Goal: Task Accomplishment & Management: Manage account settings

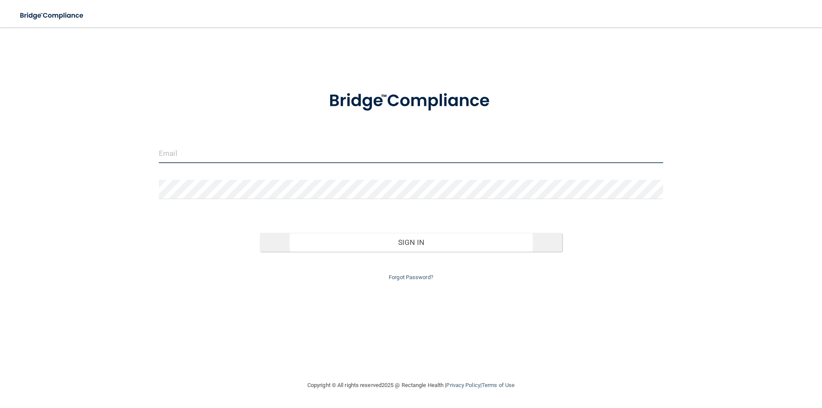
type input "[EMAIL_ADDRESS][DOMAIN_NAME]"
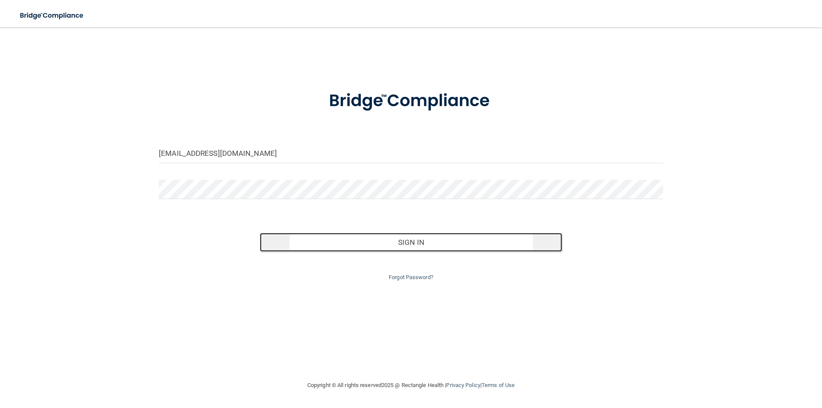
click at [495, 250] on button "Sign In" at bounding box center [411, 242] width 303 height 19
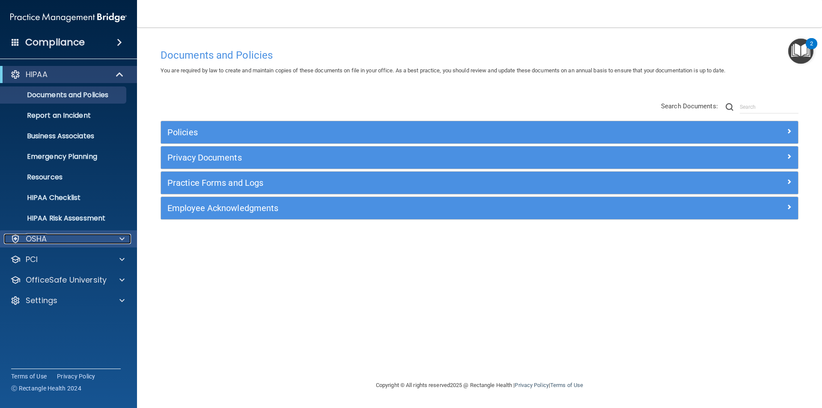
click at [91, 244] on div "OSHA" at bounding box center [57, 239] width 106 height 10
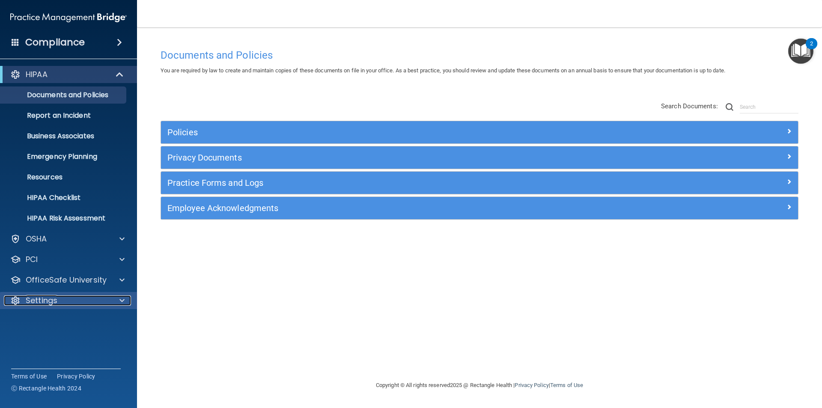
click at [92, 298] on div "Settings" at bounding box center [57, 300] width 106 height 10
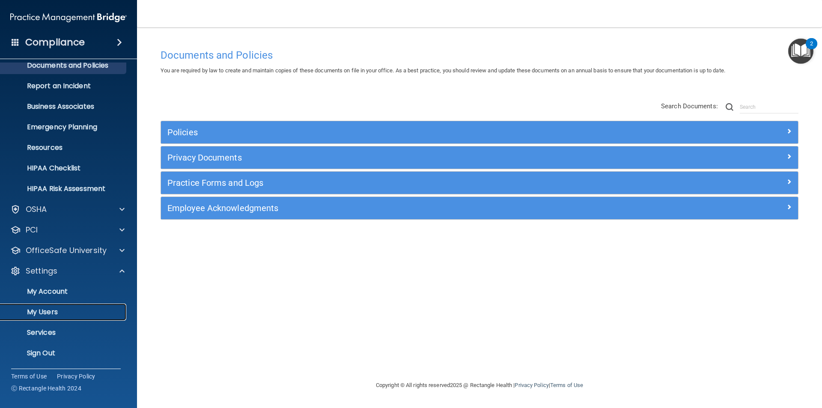
click at [85, 317] on link "My Users" at bounding box center [58, 312] width 135 height 17
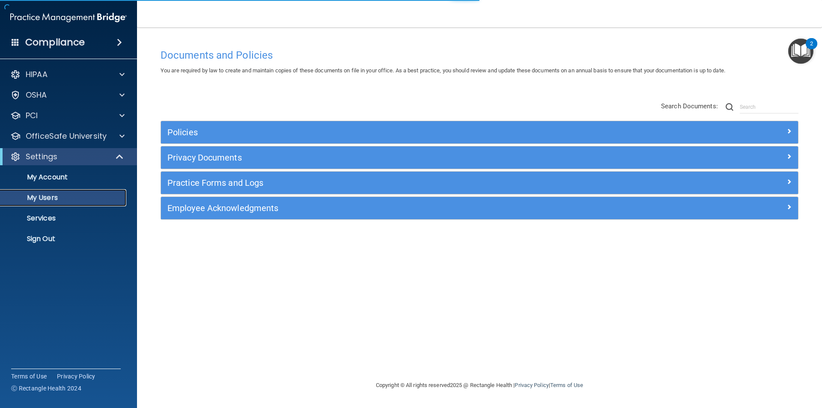
select select "20"
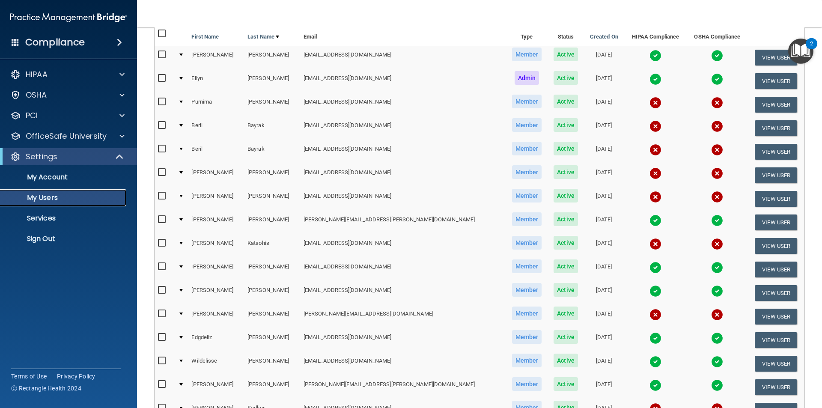
scroll to position [86, 0]
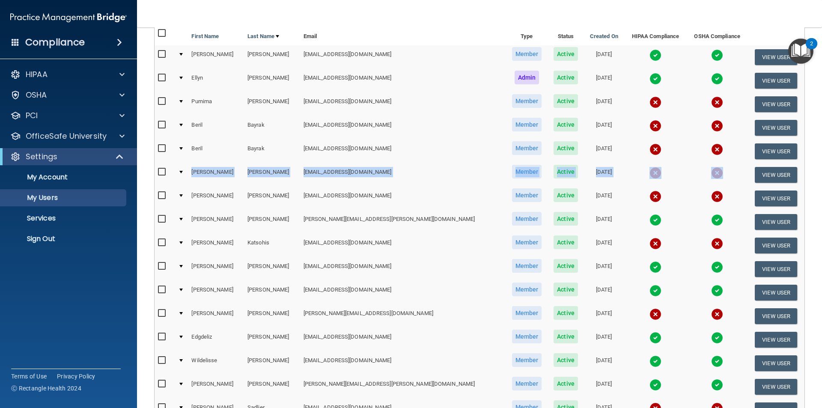
drag, startPoint x: 197, startPoint y: 172, endPoint x: 736, endPoint y: 175, distance: 539.5
click at [736, 175] on tr "[PERSON_NAME] [EMAIL_ADDRESS][DOMAIN_NAME] Member Active [DATE] View User" at bounding box center [480, 175] width 650 height 24
click at [766, 178] on button "View User" at bounding box center [776, 175] width 42 height 16
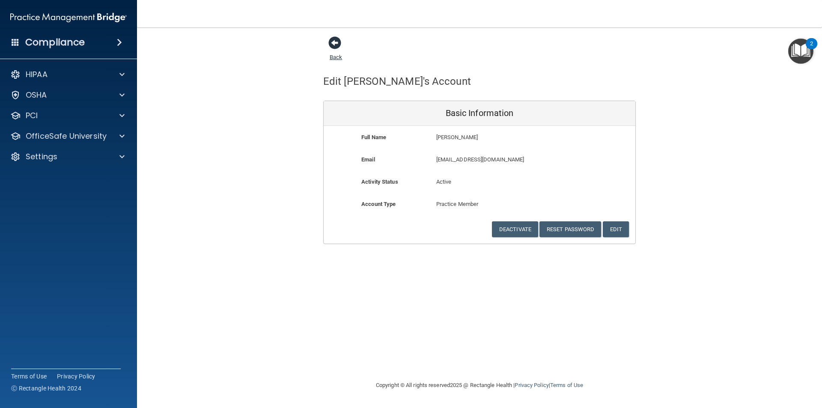
click at [332, 46] on span at bounding box center [334, 42] width 13 height 13
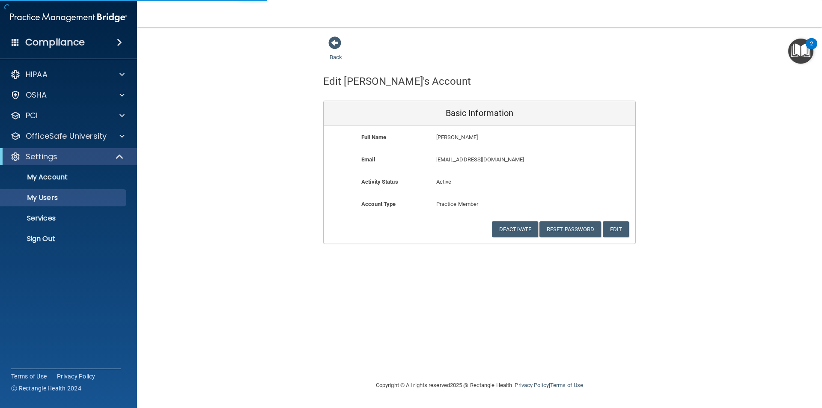
select select "20"
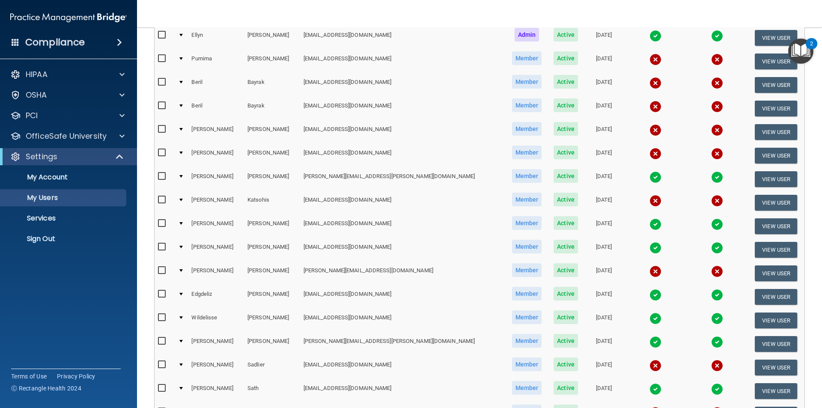
scroll to position [257, 0]
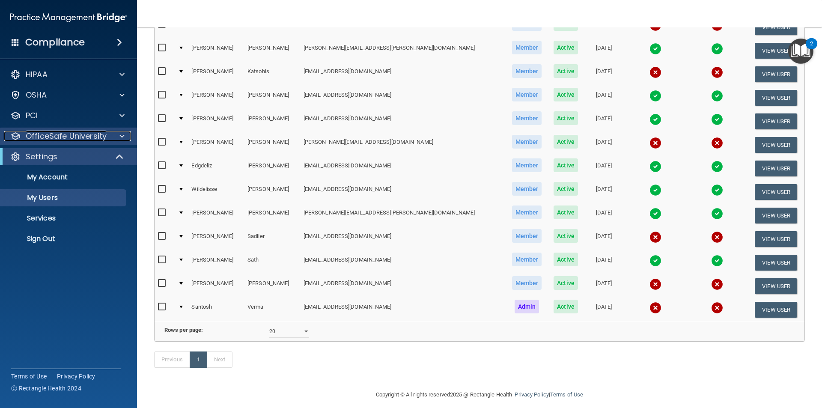
click at [89, 135] on p "OfficeSafe University" at bounding box center [66, 136] width 81 height 10
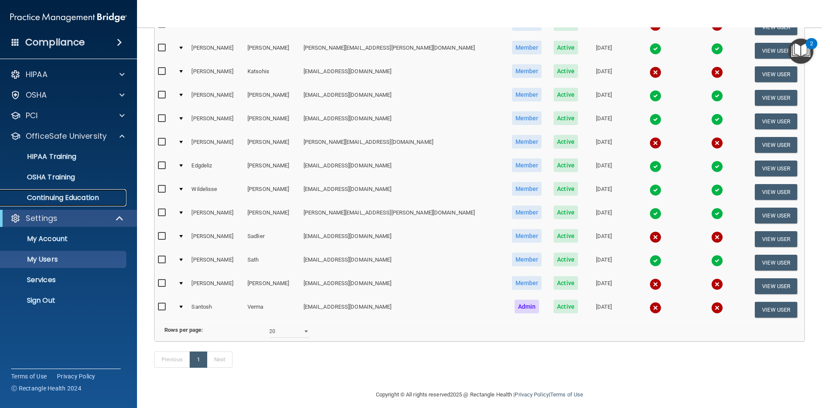
click at [63, 200] on p "Continuing Education" at bounding box center [64, 198] width 117 height 9
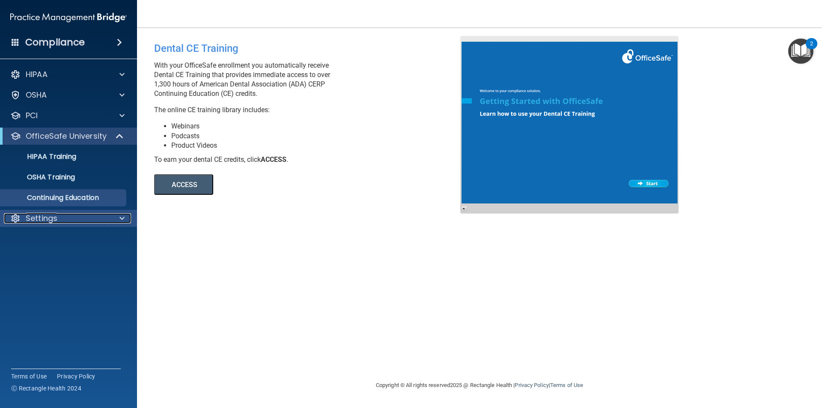
click at [54, 223] on p "Settings" at bounding box center [42, 218] width 32 height 10
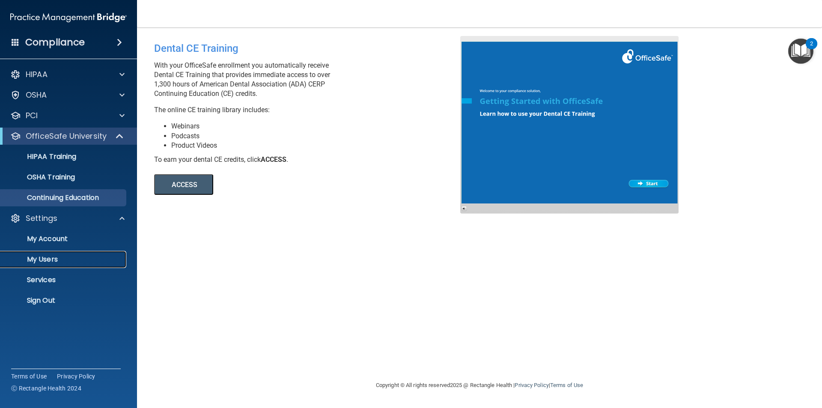
click at [51, 257] on p "My Users" at bounding box center [64, 259] width 117 height 9
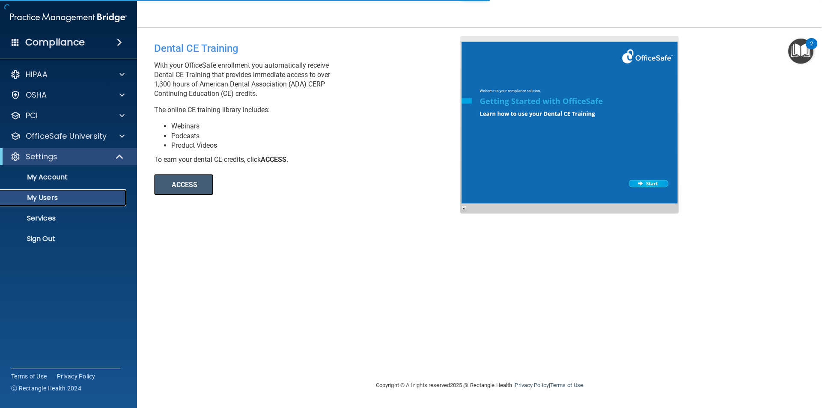
select select "20"
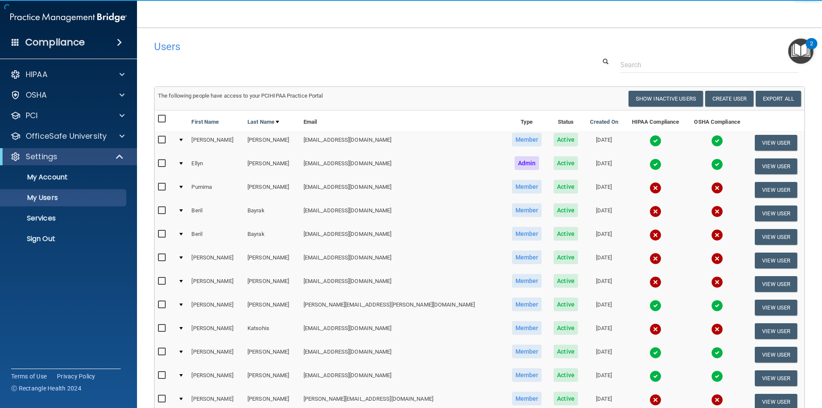
click at [162, 260] on input "checkbox" at bounding box center [163, 257] width 10 height 7
checkbox input "true"
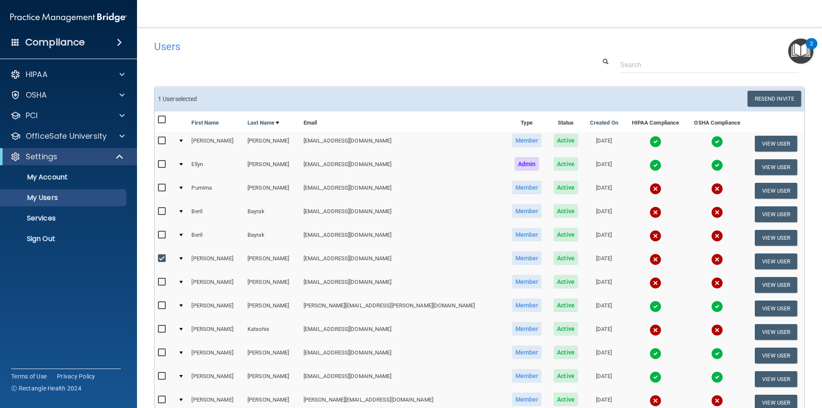
click at [183, 259] on div at bounding box center [180, 258] width 3 height 3
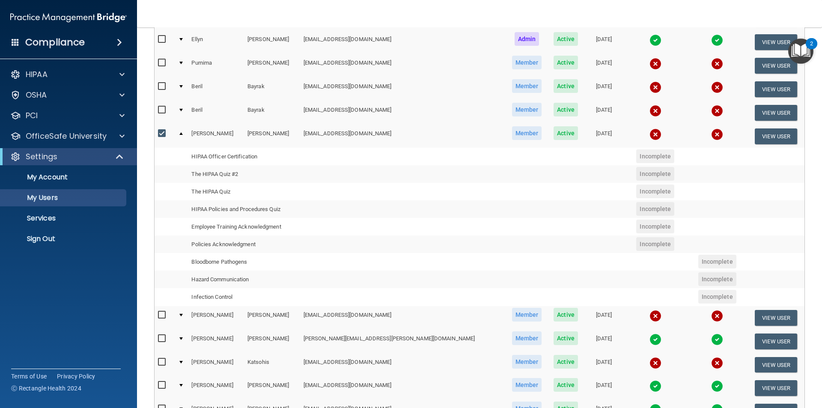
scroll to position [128, 0]
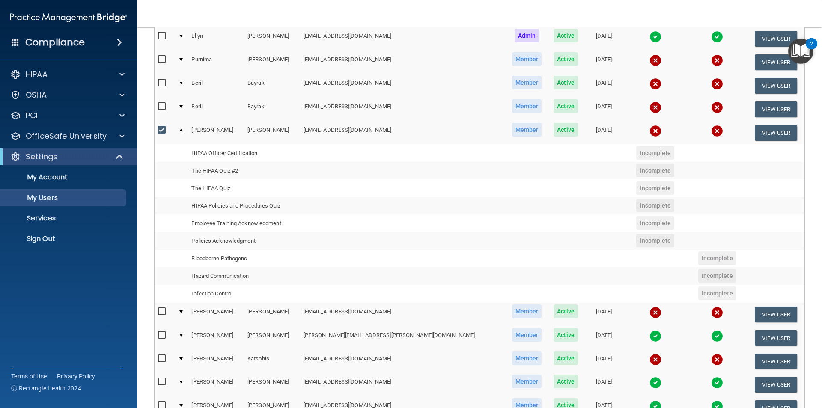
click at [300, 129] on td "[PERSON_NAME]" at bounding box center [272, 132] width 56 height 23
click at [37, 222] on p "Services" at bounding box center [64, 218] width 117 height 9
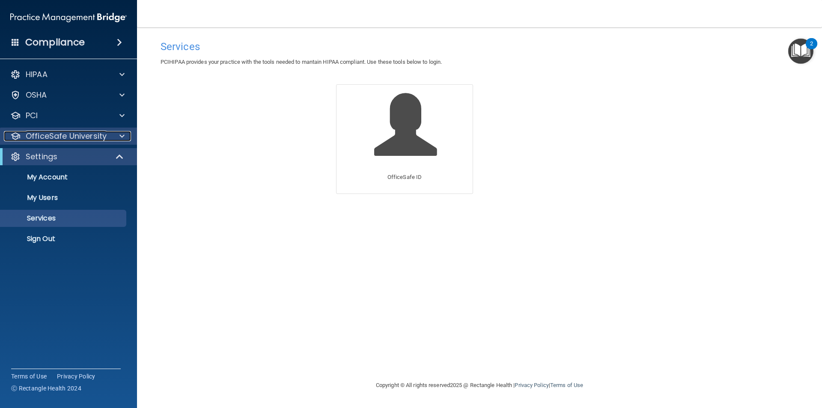
click at [69, 135] on p "OfficeSafe University" at bounding box center [66, 136] width 81 height 10
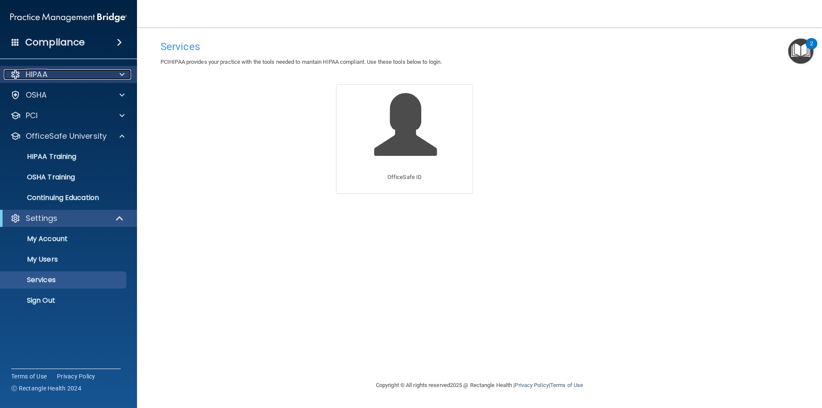
click at [66, 73] on div "HIPAA" at bounding box center [57, 74] width 106 height 10
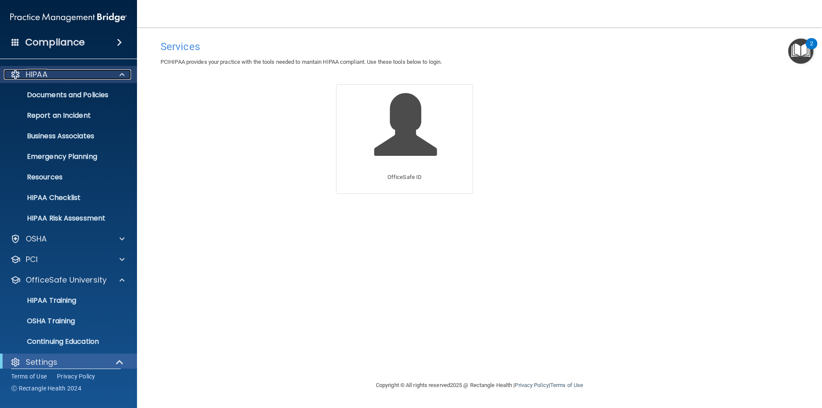
click at [66, 73] on div "HIPAA" at bounding box center [57, 74] width 106 height 10
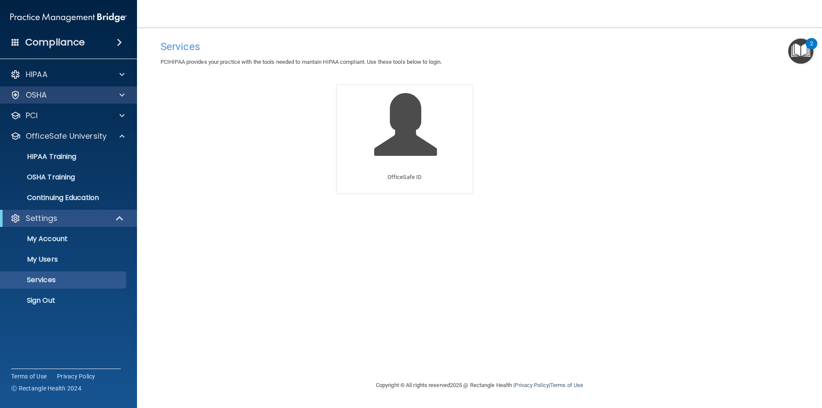
click at [67, 102] on div "OSHA" at bounding box center [68, 94] width 137 height 17
click at [110, 93] on div at bounding box center [120, 95] width 21 height 10
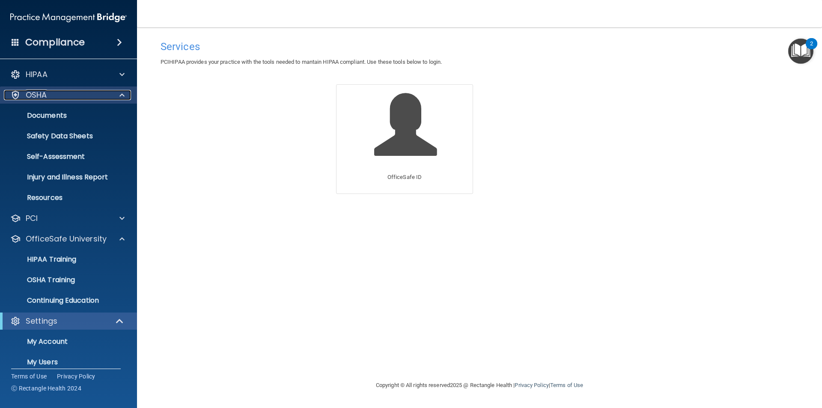
click at [110, 93] on div at bounding box center [120, 95] width 21 height 10
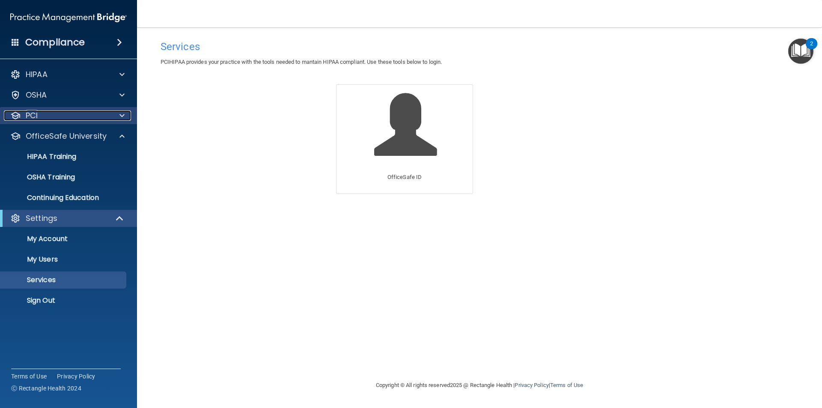
click at [102, 113] on div "PCI" at bounding box center [57, 115] width 106 height 10
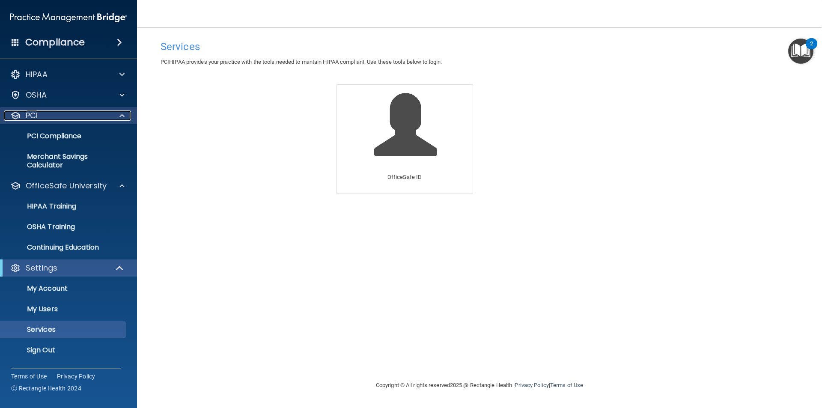
click at [102, 113] on div "PCI" at bounding box center [57, 115] width 106 height 10
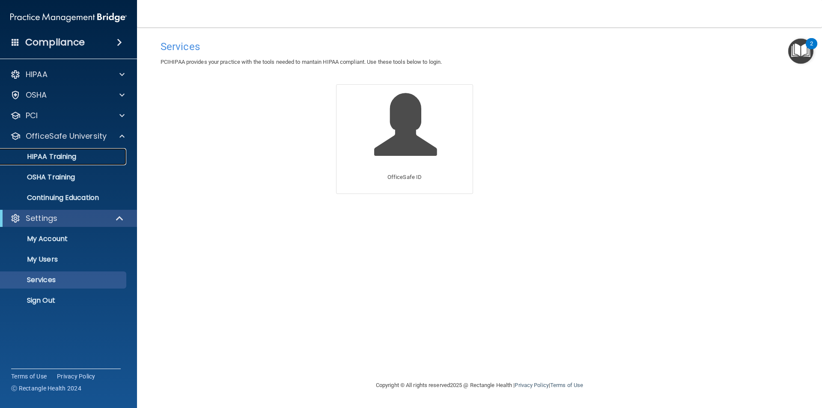
click at [76, 158] on p "HIPAA Training" at bounding box center [41, 156] width 71 height 9
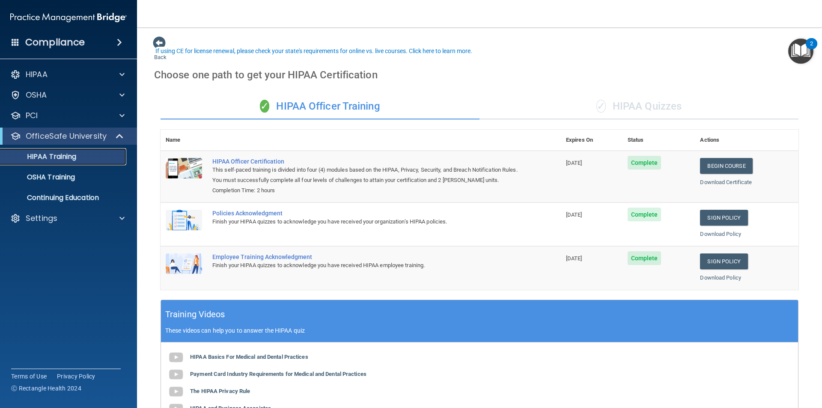
scroll to position [158, 0]
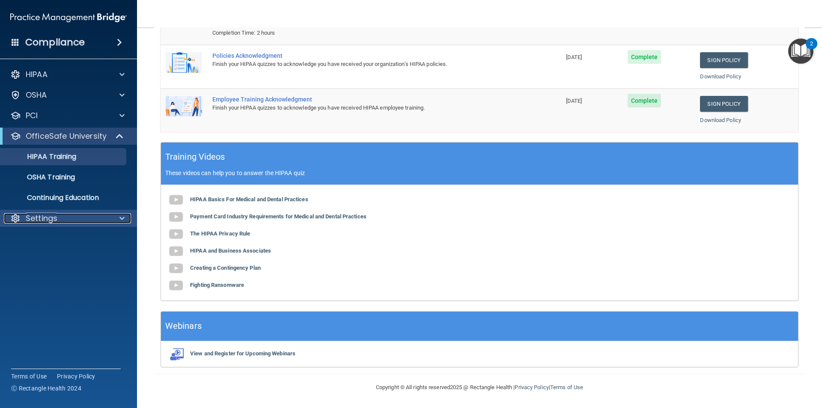
click at [83, 214] on div "Settings" at bounding box center [57, 218] width 106 height 10
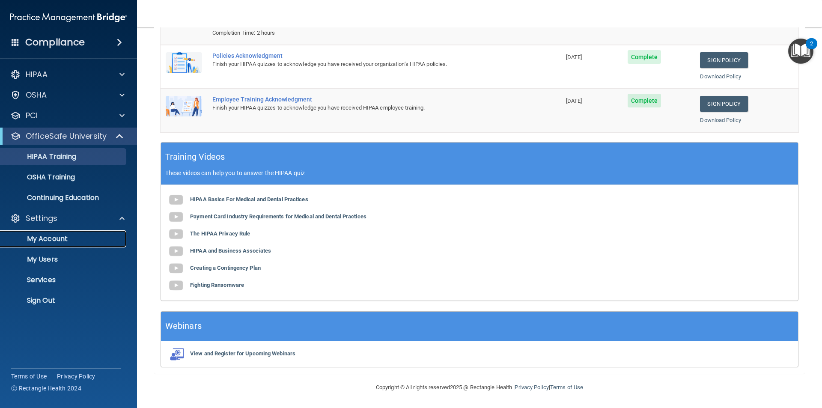
click at [39, 244] on link "My Account" at bounding box center [58, 238] width 135 height 17
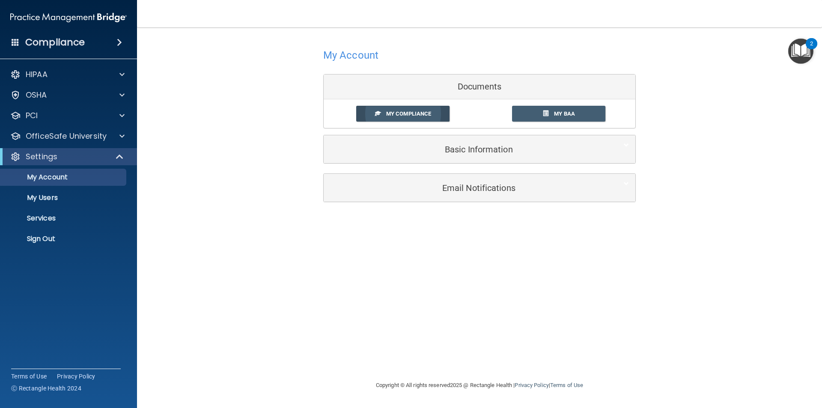
click at [412, 113] on span "My Compliance" at bounding box center [408, 113] width 45 height 6
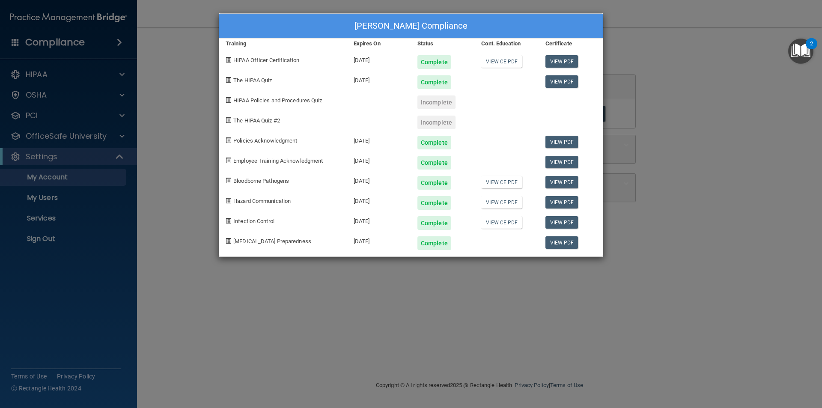
click at [494, 346] on div "[PERSON_NAME] Compliance Training Expires On Status Cont. Education Certificate…" at bounding box center [411, 204] width 822 height 408
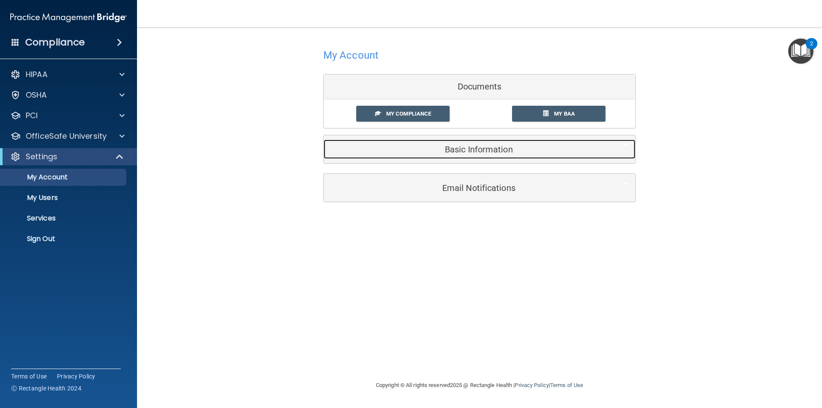
click at [489, 149] on h5 "Basic Information" at bounding box center [466, 149] width 273 height 9
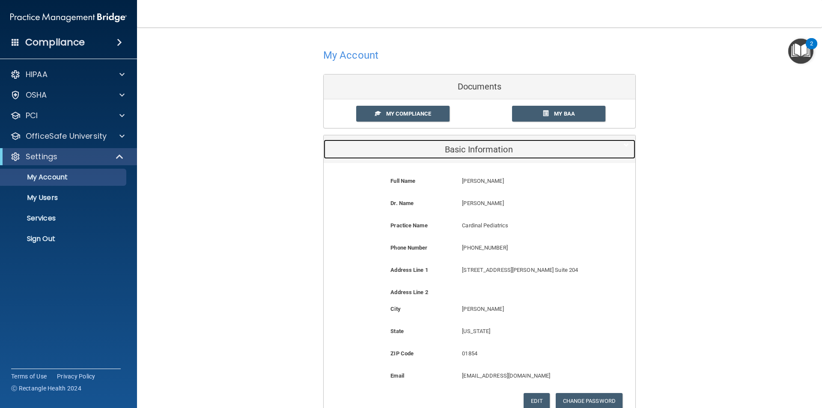
click at [489, 149] on h5 "Basic Information" at bounding box center [466, 149] width 273 height 9
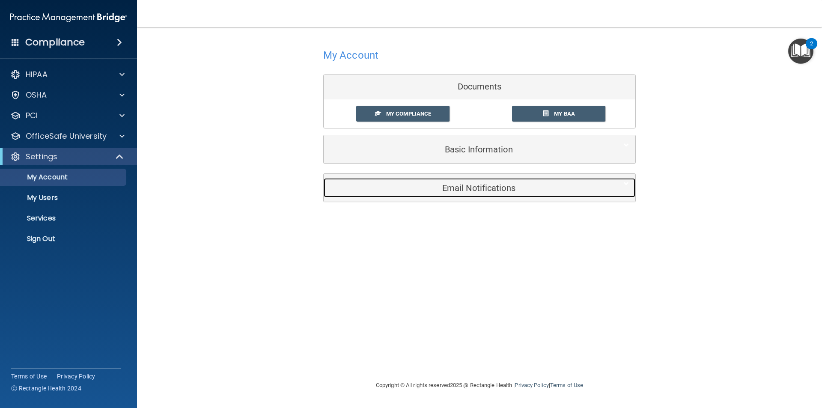
click at [432, 195] on div "Email Notifications" at bounding box center [467, 187] width 286 height 19
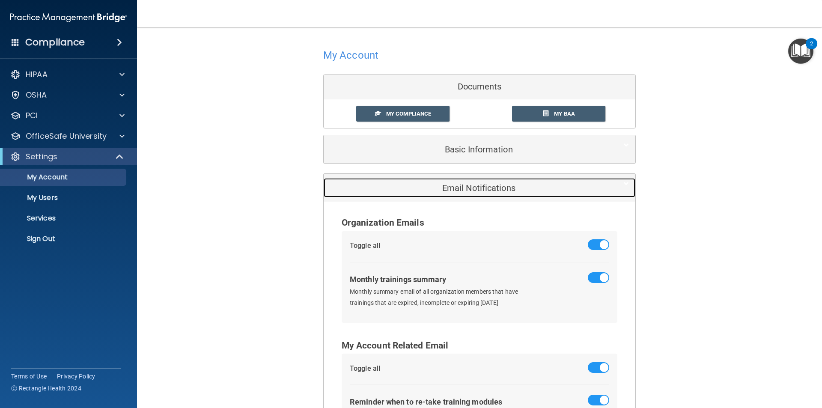
click at [432, 195] on div "Email Notifications" at bounding box center [467, 187] width 286 height 19
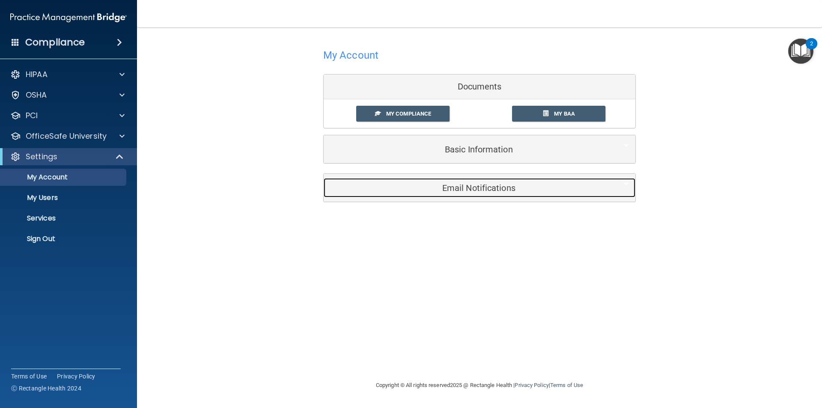
click at [432, 195] on div "Email Notifications" at bounding box center [467, 187] width 286 height 19
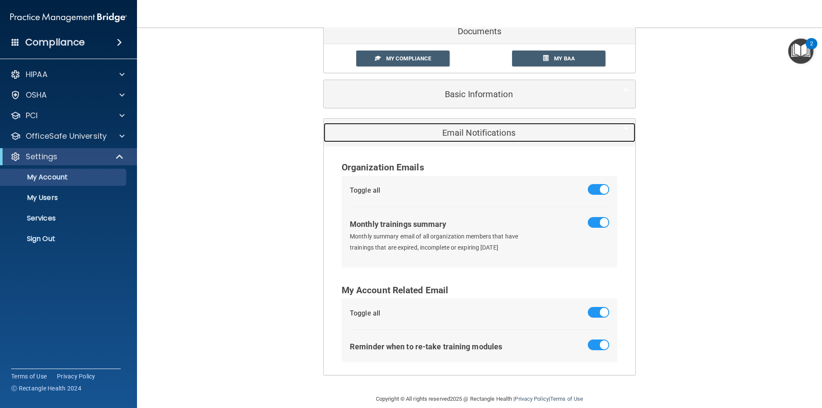
scroll to position [67, 0]
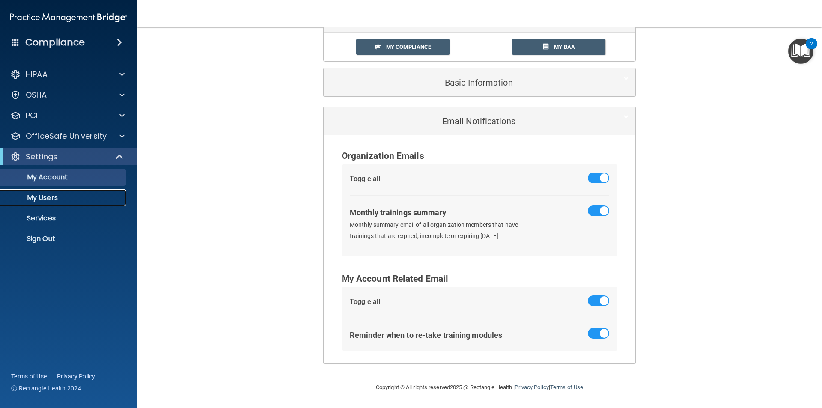
click at [49, 200] on p "My Users" at bounding box center [64, 198] width 117 height 9
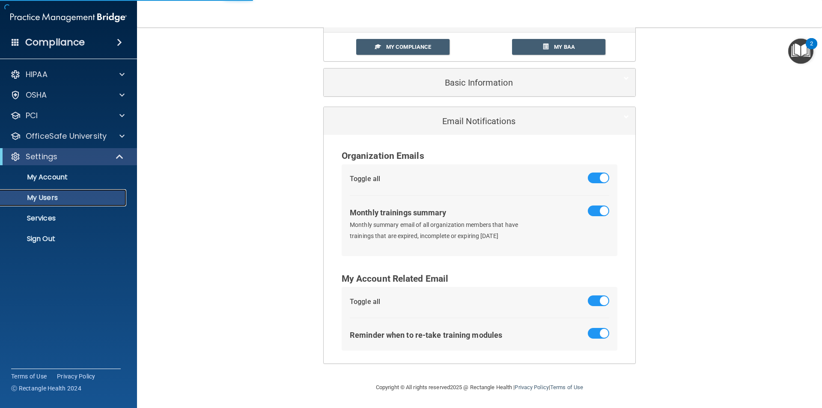
scroll to position [277, 0]
select select "20"
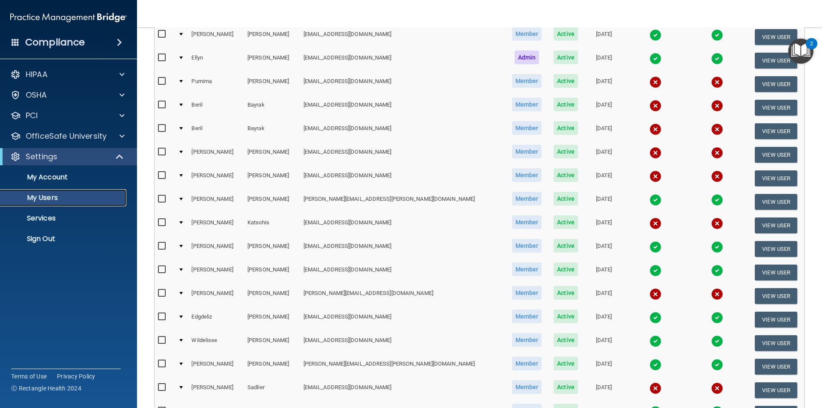
scroll to position [0, 0]
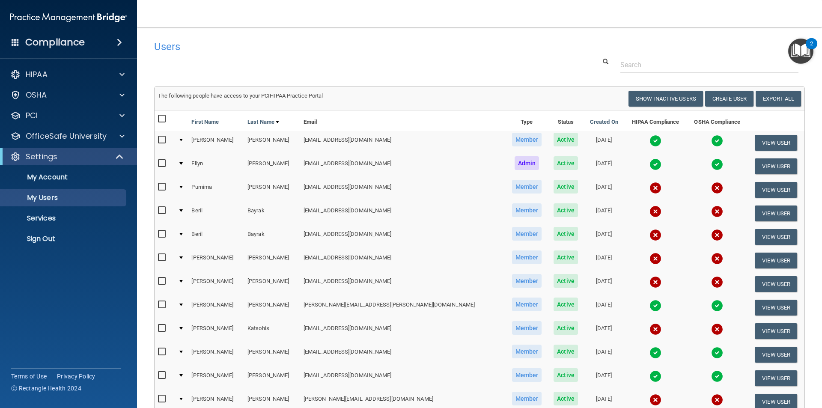
click at [164, 258] on input "checkbox" at bounding box center [163, 257] width 10 height 7
checkbox input "true"
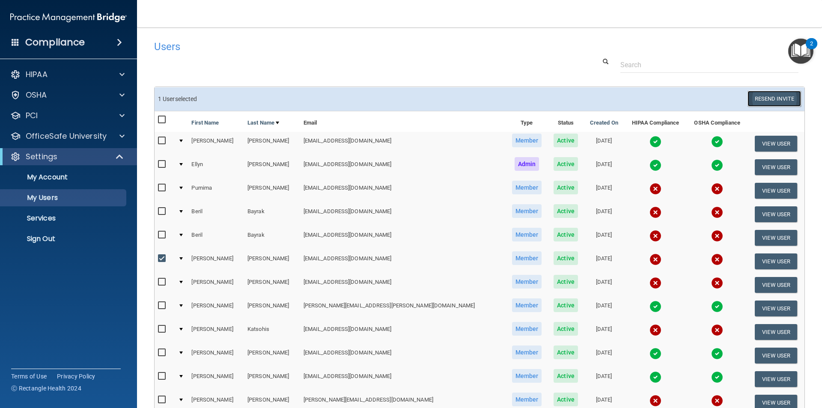
click at [761, 95] on button "Resend Invite" at bounding box center [775, 99] width 54 height 16
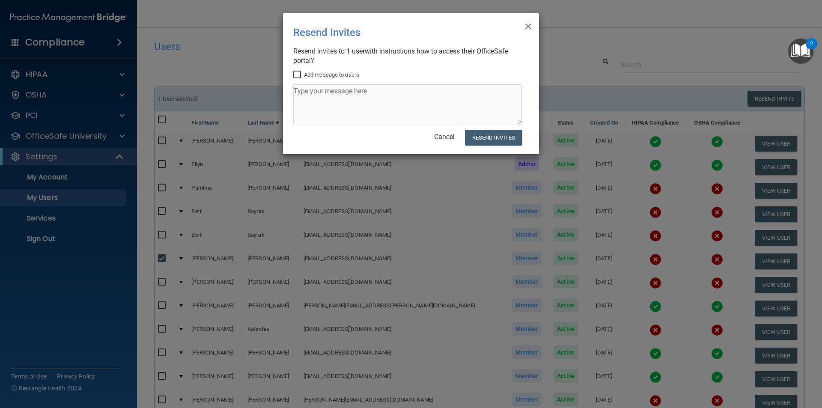
click at [295, 73] on input "Add message to users" at bounding box center [298, 74] width 10 height 7
checkbox input "true"
click at [343, 116] on textarea at bounding box center [407, 104] width 229 height 40
type textarea "Please complete HIPAA and OSHA compliance trainings"
click at [505, 142] on button "Resend Invites" at bounding box center [493, 138] width 57 height 16
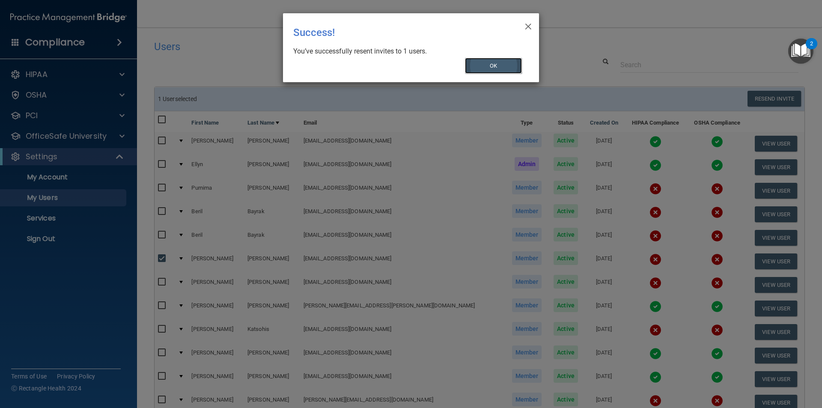
click at [506, 62] on button "OK" at bounding box center [493, 66] width 57 height 16
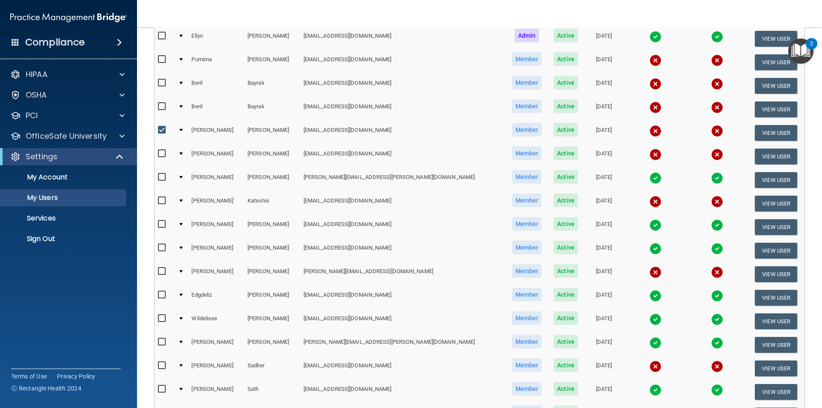
scroll to position [86, 0]
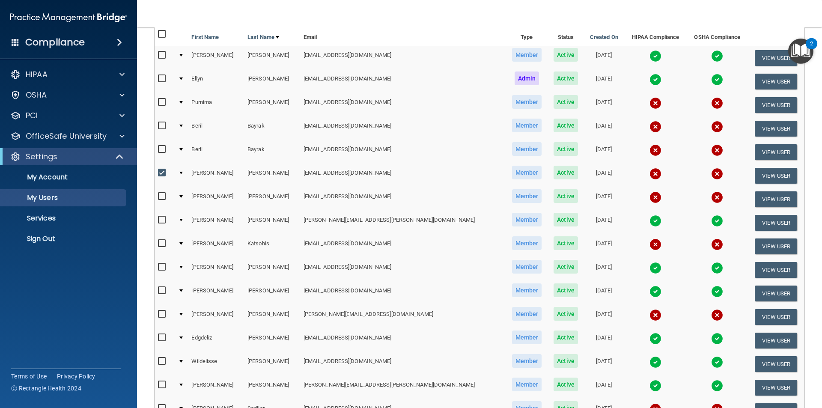
click at [161, 174] on input "checkbox" at bounding box center [163, 173] width 10 height 7
checkbox input "false"
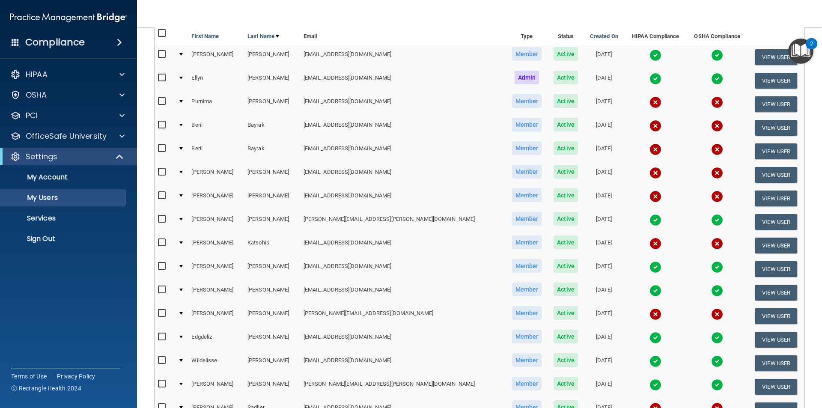
scroll to position [85, 0]
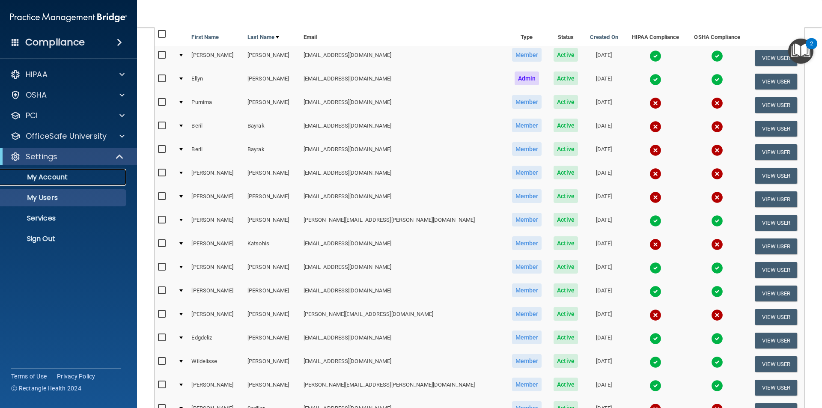
click at [62, 177] on p "My Account" at bounding box center [64, 177] width 117 height 9
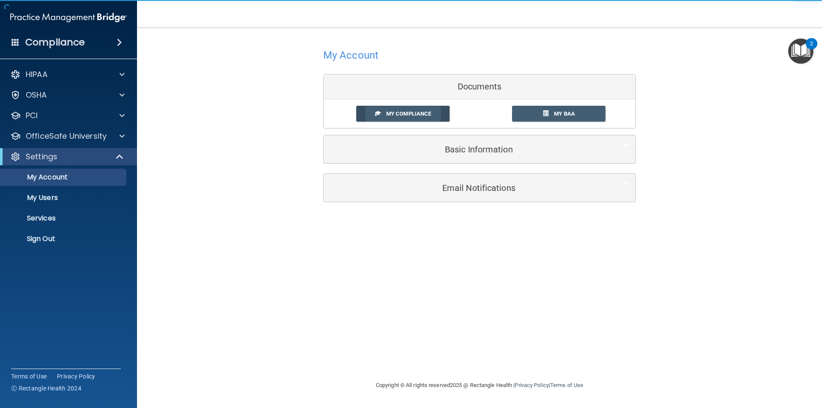
click at [415, 115] on span "My Compliance" at bounding box center [408, 113] width 45 height 6
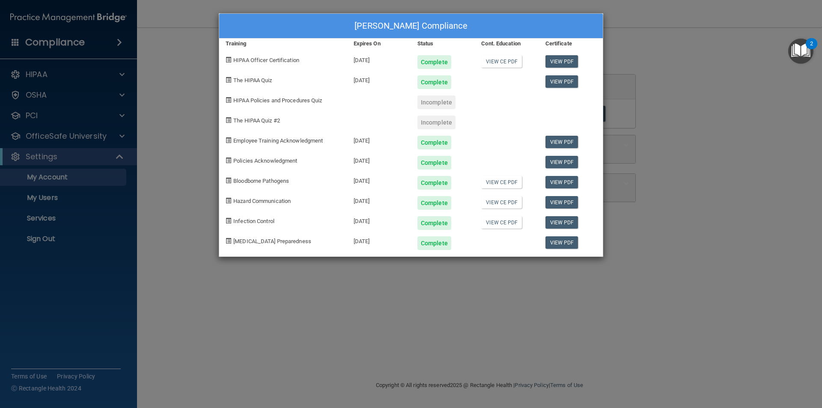
click at [354, 290] on div "[PERSON_NAME] Compliance Training Expires On Status Cont. Education Certificate…" at bounding box center [411, 204] width 822 height 408
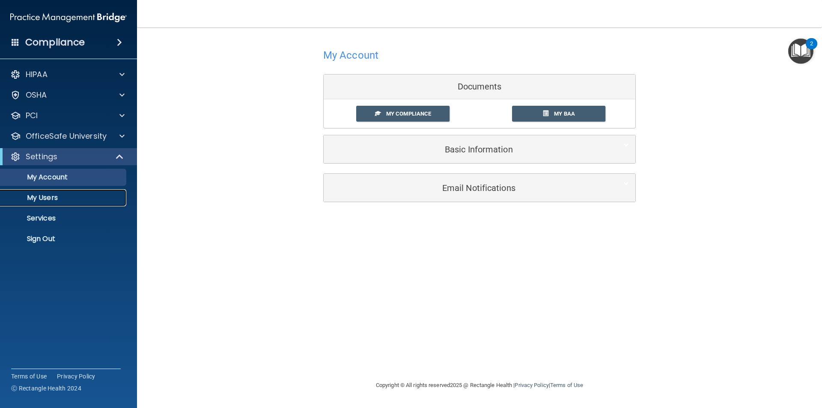
click at [59, 200] on p "My Users" at bounding box center [64, 198] width 117 height 9
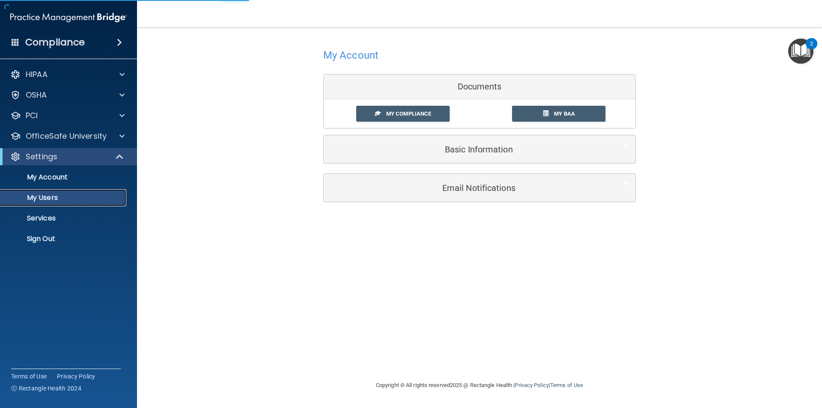
select select "20"
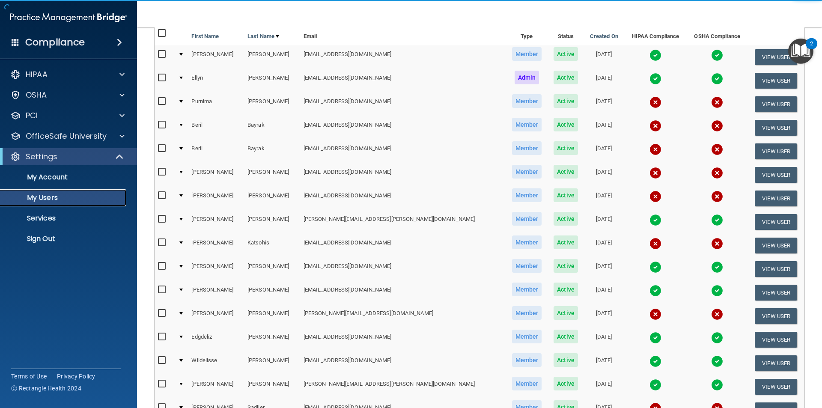
scroll to position [214, 0]
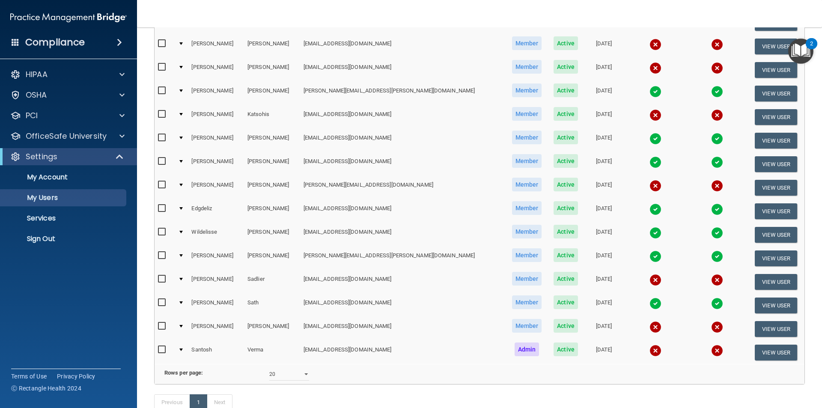
click at [165, 183] on input "checkbox" at bounding box center [163, 185] width 10 height 7
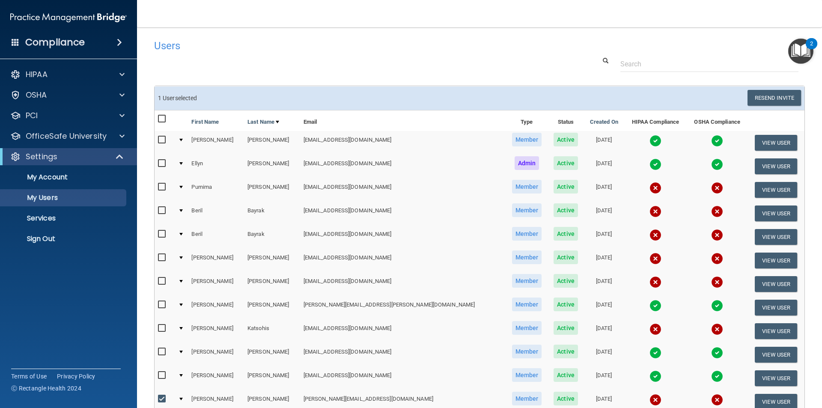
scroll to position [0, 0]
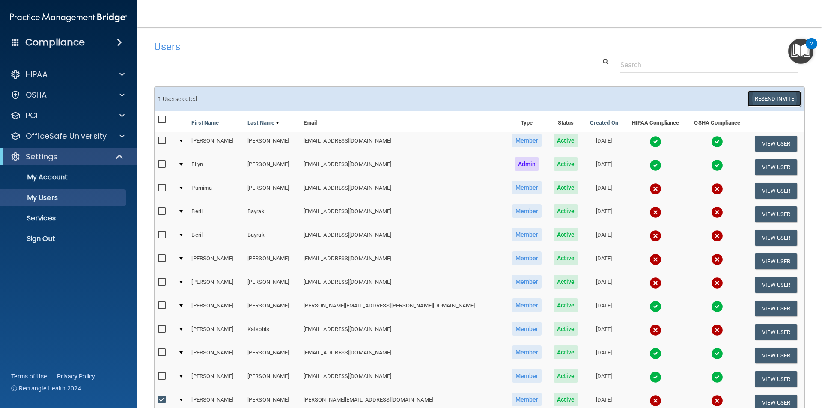
click at [757, 100] on button "Resend Invite" at bounding box center [775, 99] width 54 height 16
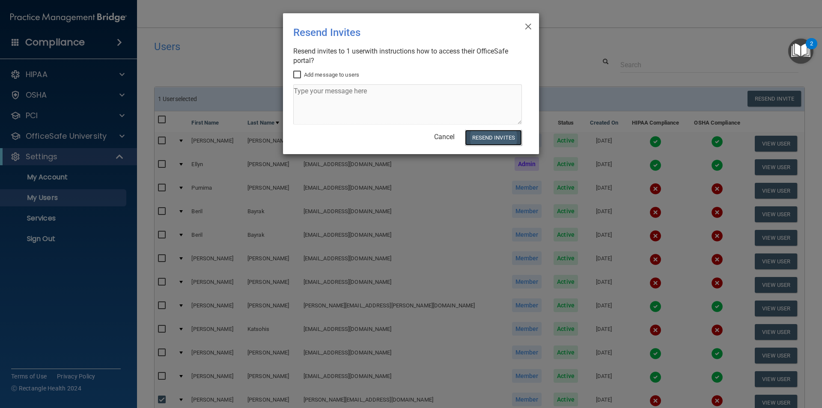
click at [506, 134] on button "Resend Invites" at bounding box center [493, 138] width 57 height 16
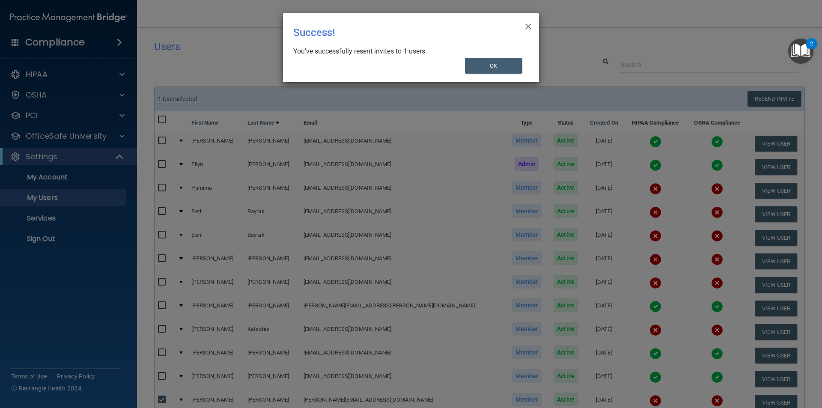
click at [480, 57] on div "× Close Success! You’ve successfully resent invites to 1 users. OK" at bounding box center [411, 47] width 256 height 69
click at [485, 67] on button "OK" at bounding box center [493, 66] width 57 height 16
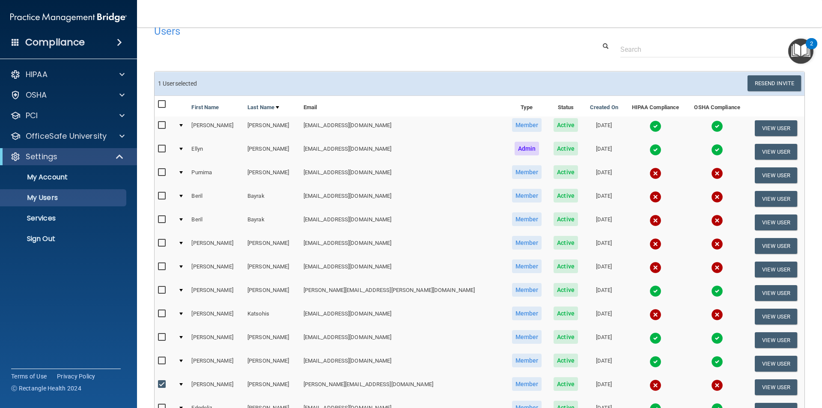
scroll to position [43, 0]
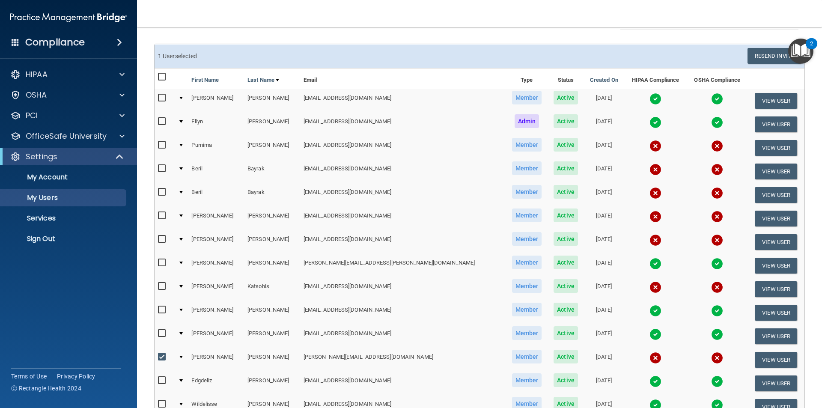
click at [157, 357] on td at bounding box center [165, 360] width 20 height 24
click at [162, 358] on input "checkbox" at bounding box center [163, 357] width 10 height 7
checkbox input "false"
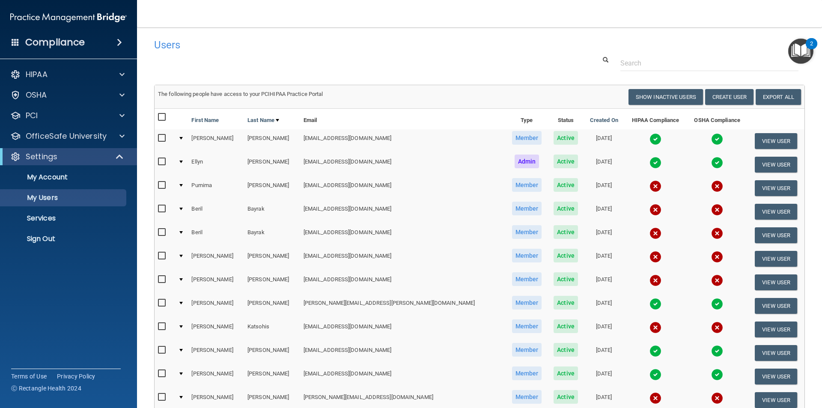
scroll to position [0, 0]
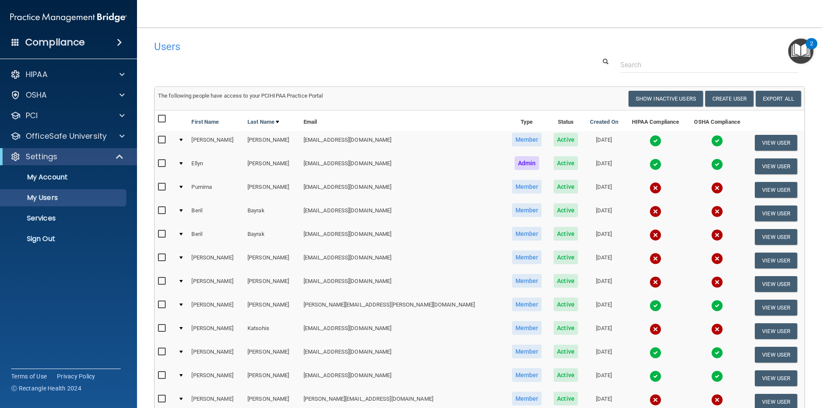
click at [162, 185] on input "checkbox" at bounding box center [163, 187] width 10 height 7
checkbox input "true"
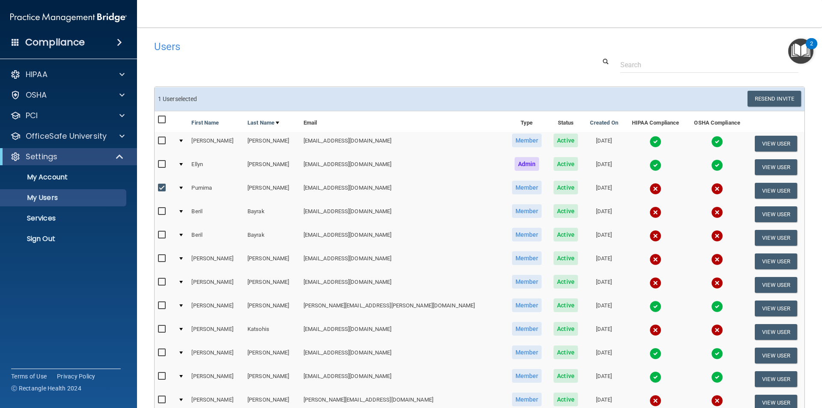
click at [163, 214] on input "checkbox" at bounding box center [163, 211] width 10 height 7
checkbox input "true"
click at [164, 232] on input "checkbox" at bounding box center [163, 235] width 10 height 7
checkbox input "true"
click at [163, 280] on input "checkbox" at bounding box center [163, 282] width 10 height 7
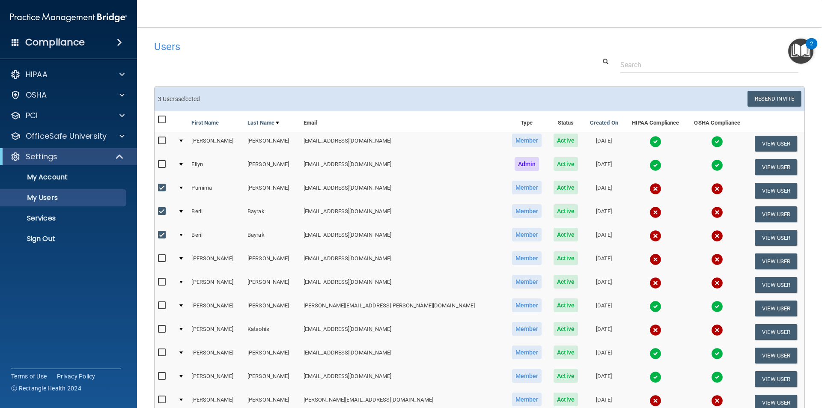
checkbox input "true"
click at [164, 327] on input "checkbox" at bounding box center [163, 329] width 10 height 7
checkbox input "true"
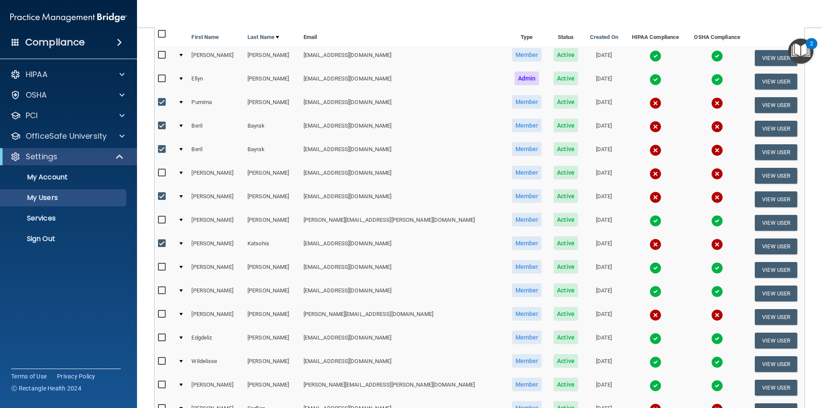
scroll to position [257, 0]
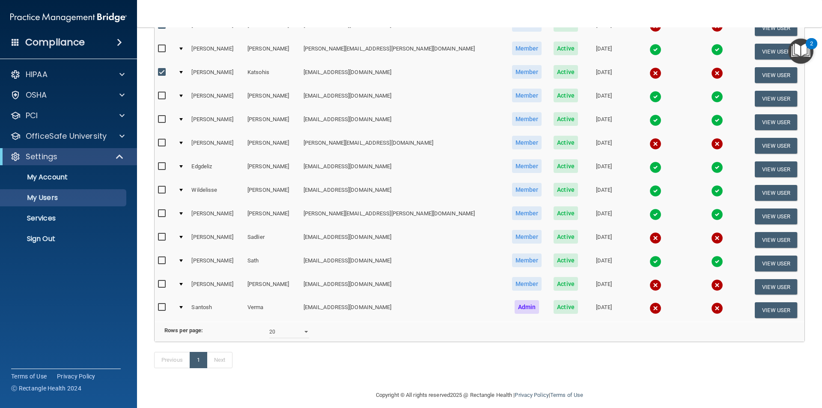
click at [163, 237] on input "checkbox" at bounding box center [163, 237] width 10 height 7
checkbox input "true"
click at [164, 304] on input "checkbox" at bounding box center [163, 307] width 10 height 7
checkbox input "true"
click at [158, 282] on td at bounding box center [165, 287] width 20 height 24
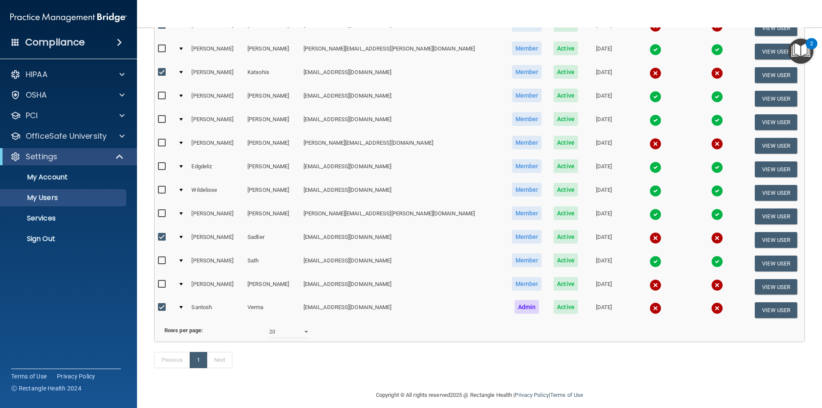
click at [161, 283] on input "checkbox" at bounding box center [163, 284] width 10 height 7
checkbox input "true"
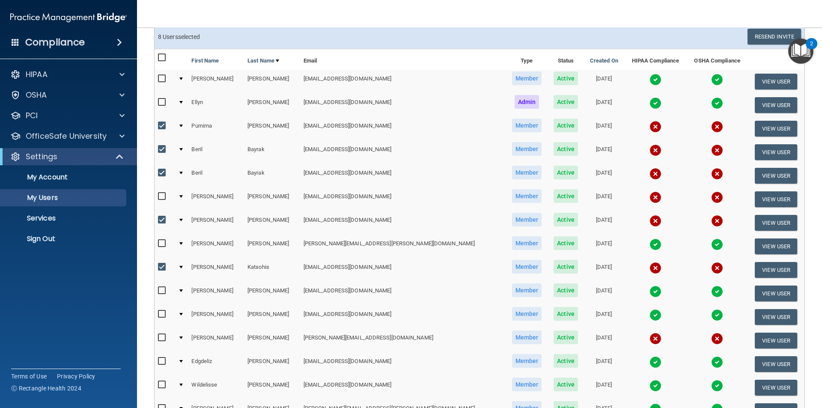
scroll to position [21, 0]
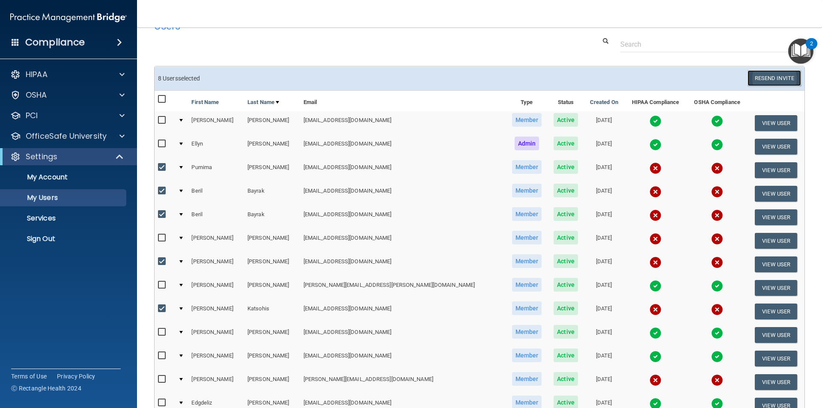
click at [764, 76] on button "Resend Invite" at bounding box center [775, 78] width 54 height 16
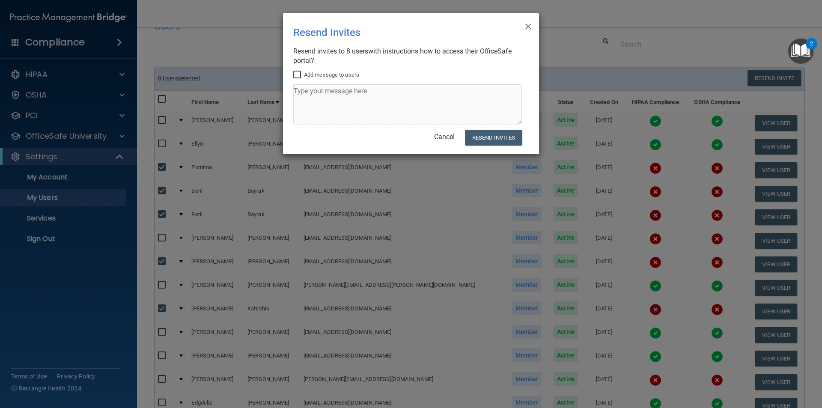
click at [293, 70] on label "Add message to users" at bounding box center [326, 75] width 66 height 10
click at [293, 71] on input "Add message to users" at bounding box center [298, 74] width 10 height 7
checkbox input "true"
click at [310, 84] on textarea at bounding box center [407, 104] width 229 height 40
click at [439, 132] on div "Cancel Resend Invites" at bounding box center [407, 138] width 229 height 16
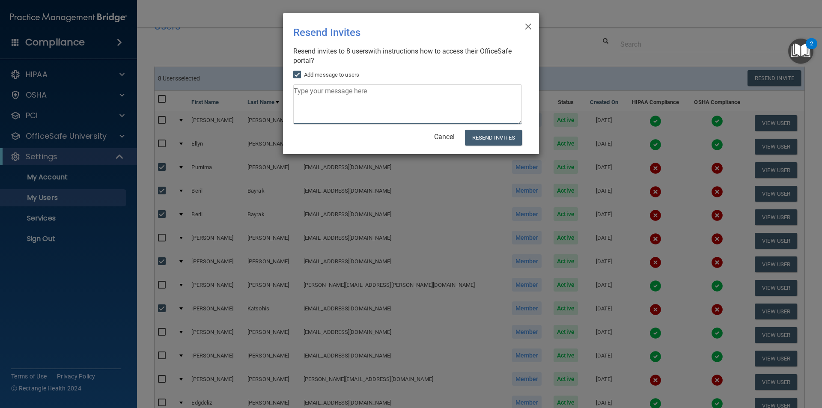
click at [396, 89] on textarea at bounding box center [407, 104] width 229 height 40
type textarea "Please complete the HIPAA and OSHA trainings."
click at [482, 133] on button "Resend Invites" at bounding box center [493, 138] width 57 height 16
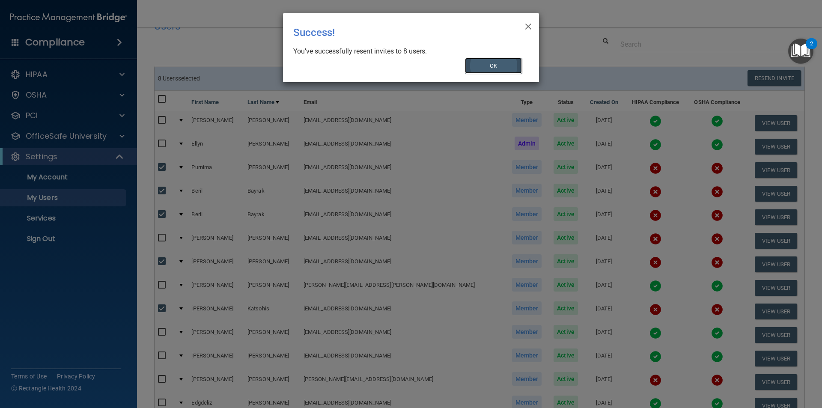
click at [478, 58] on button "OK" at bounding box center [493, 66] width 57 height 16
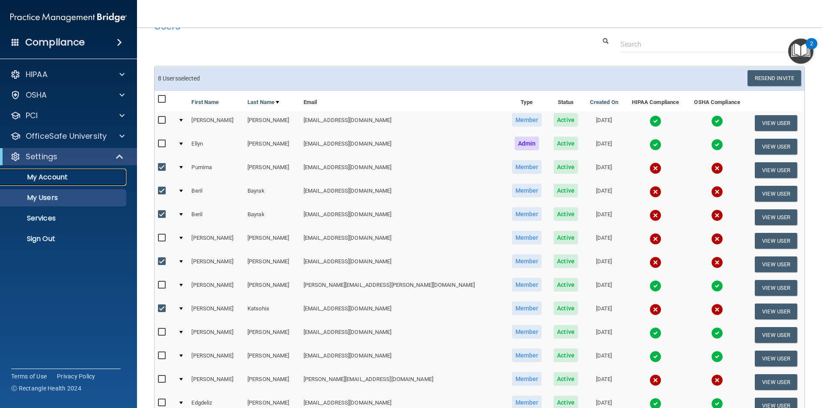
click at [48, 173] on p "My Account" at bounding box center [64, 177] width 117 height 9
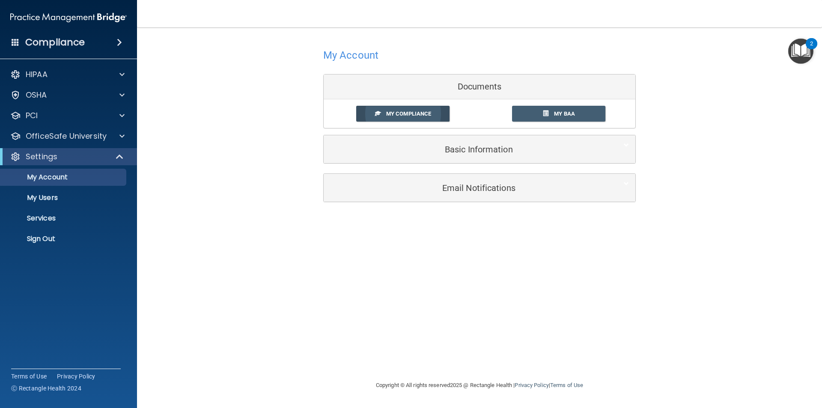
click at [412, 109] on link "My Compliance" at bounding box center [403, 114] width 94 height 16
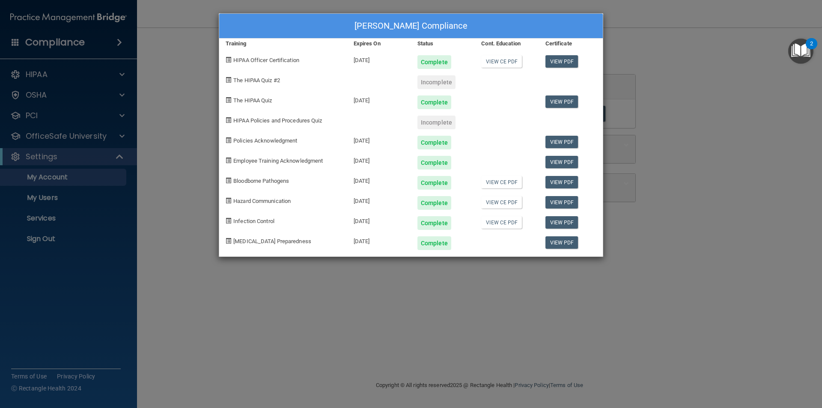
click at [356, 313] on div "[PERSON_NAME] Compliance Training Expires On Status Cont. Education Certificate…" at bounding box center [411, 204] width 822 height 408
